Goal: Check status

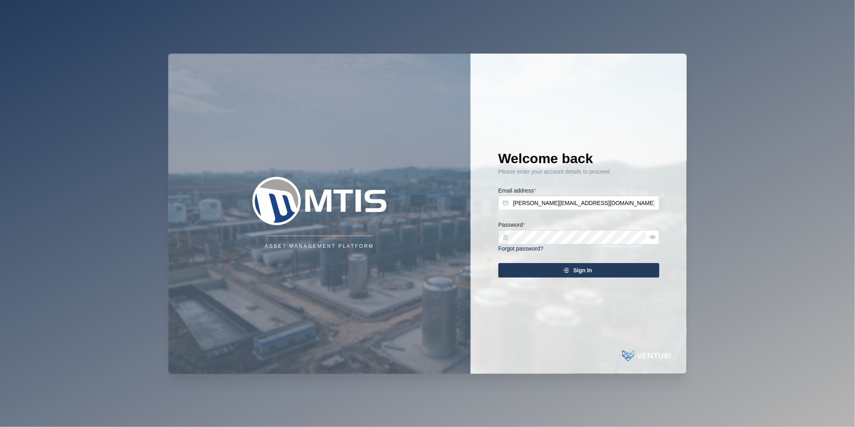
click at [613, 274] on div "Sign In" at bounding box center [577, 270] width 148 height 14
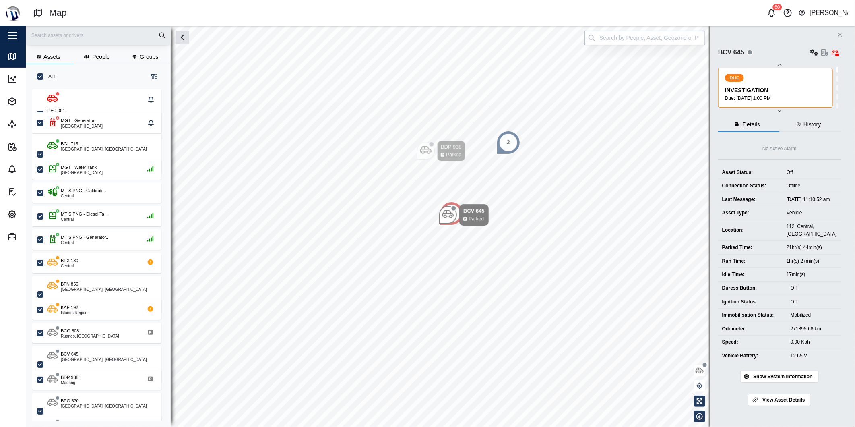
click at [689, 39] on input "search" at bounding box center [644, 38] width 121 height 14
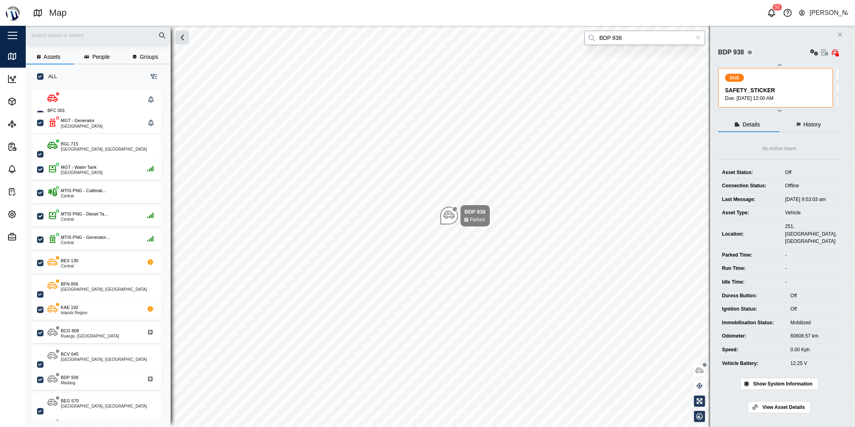
type input "BDP 938"
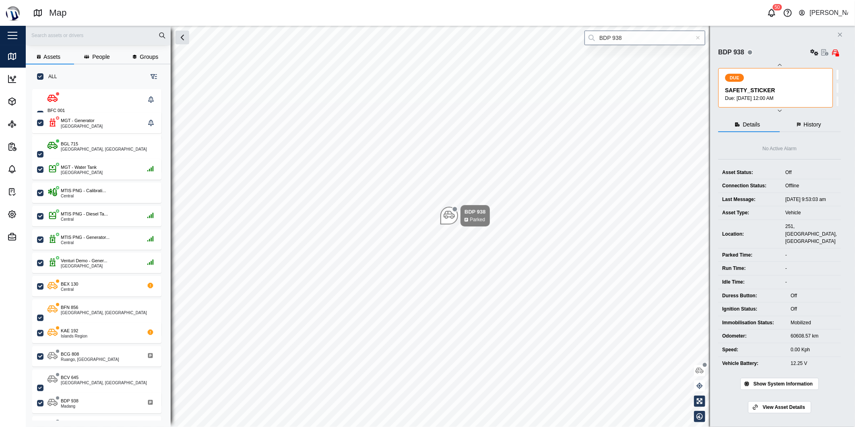
click at [697, 37] on icon at bounding box center [698, 38] width 4 height 6
click at [695, 37] on input "search" at bounding box center [644, 38] width 121 height 14
type input "BCV 645"
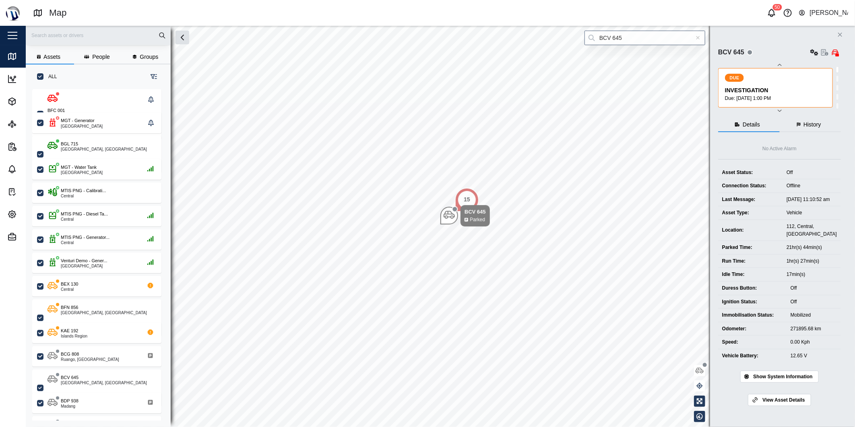
click at [695, 41] on div at bounding box center [698, 38] width 14 height 14
click at [694, 39] on input "search" at bounding box center [644, 38] width 121 height 14
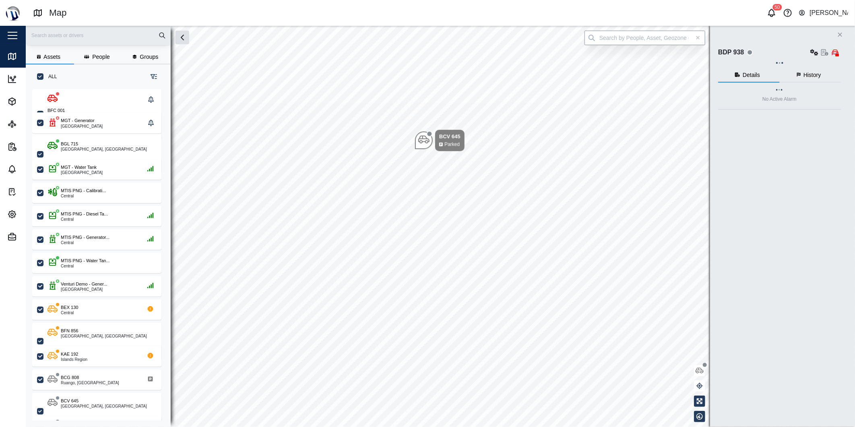
type input "BDP 938"
